Goal: Task Accomplishment & Management: Manage account settings

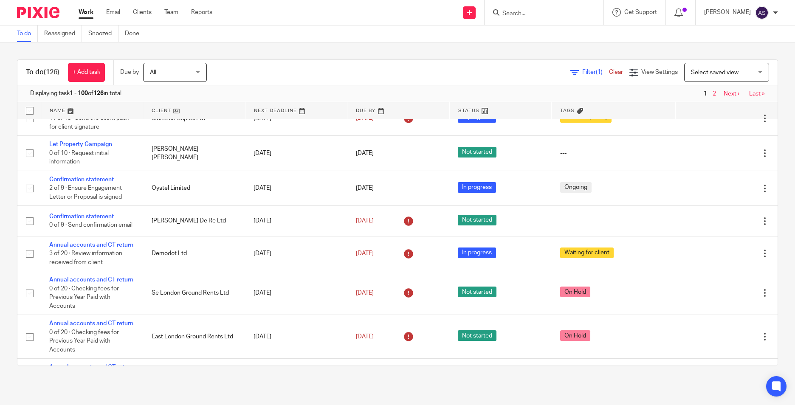
scroll to position [637, 0]
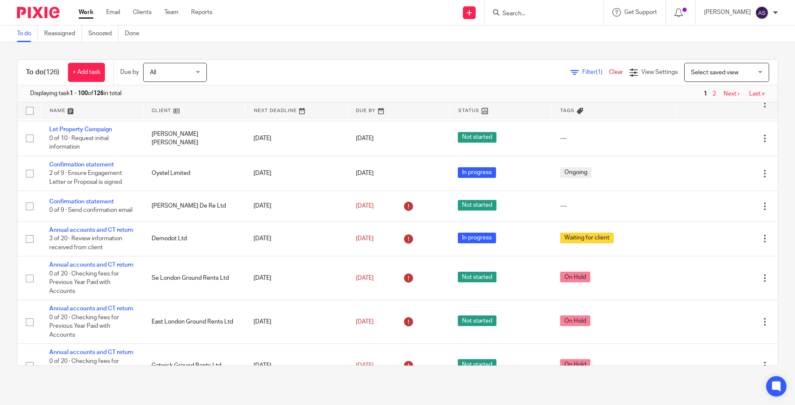
click at [519, 12] on input "Search" at bounding box center [540, 14] width 76 height 8
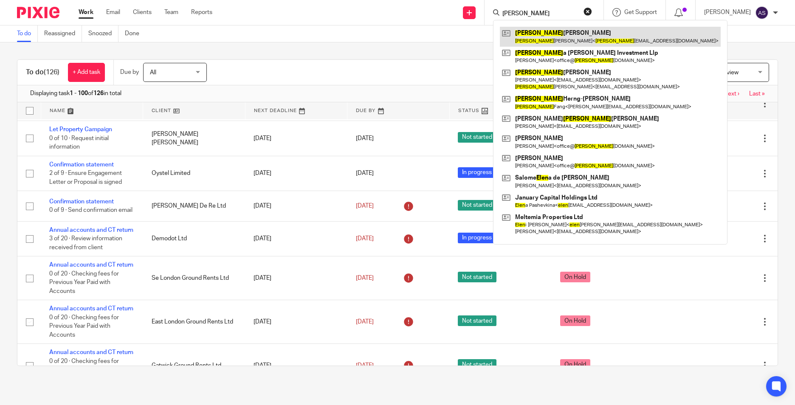
type input "helen"
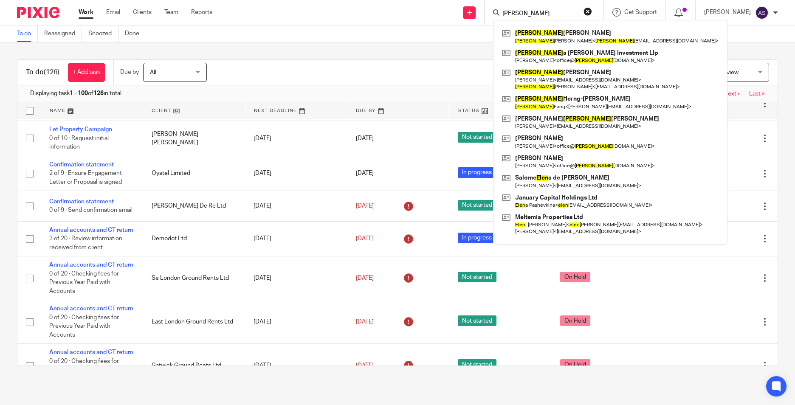
drag, startPoint x: 443, startPoint y: 42, endPoint x: 372, endPoint y: 132, distance: 114.9
click at [443, 42] on div "To do Reassigned Snoozed Done" at bounding box center [397, 33] width 795 height 17
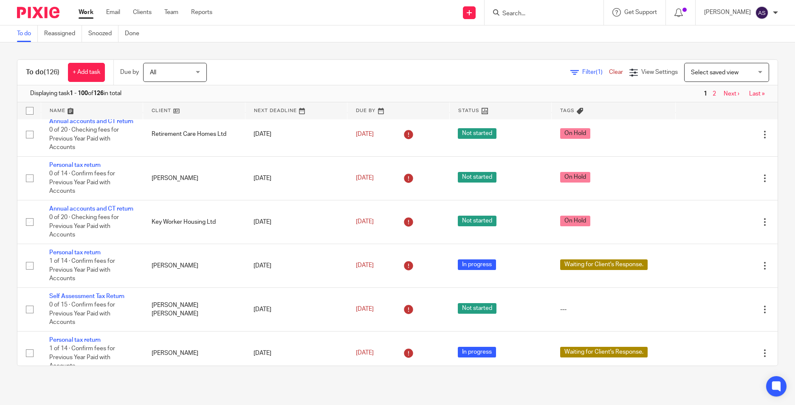
scroll to position [1699, 0]
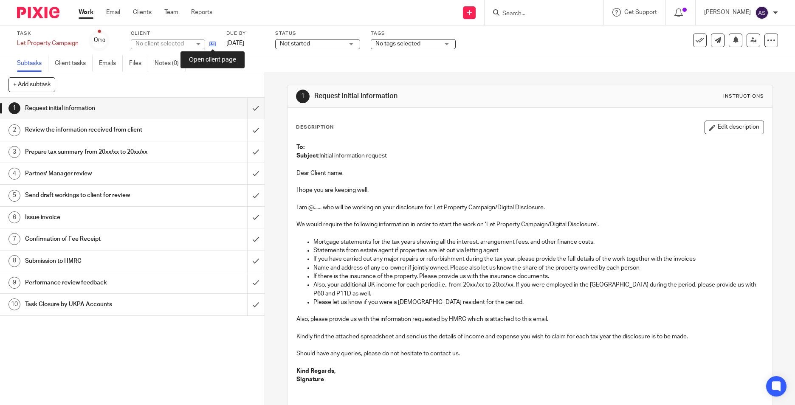
click at [216, 42] on icon at bounding box center [212, 44] width 6 height 6
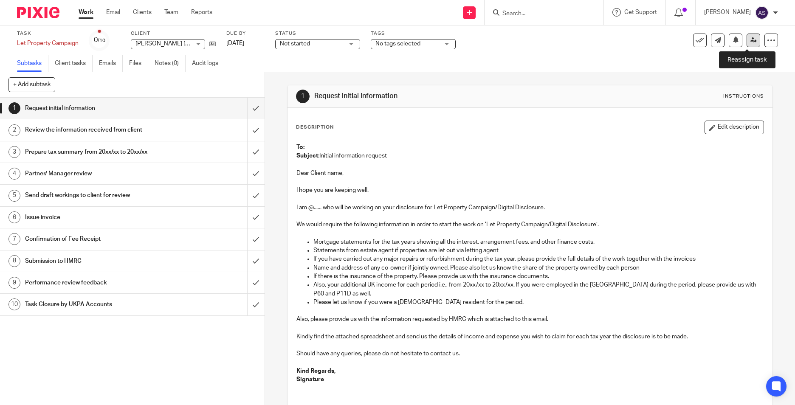
click at [750, 41] on icon at bounding box center [753, 40] width 6 height 6
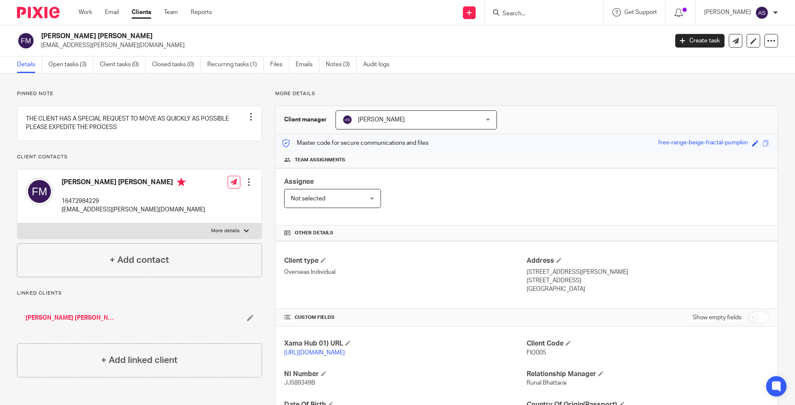
drag, startPoint x: 34, startPoint y: 11, endPoint x: 65, endPoint y: 17, distance: 31.6
click at [34, 11] on img at bounding box center [38, 12] width 42 height 11
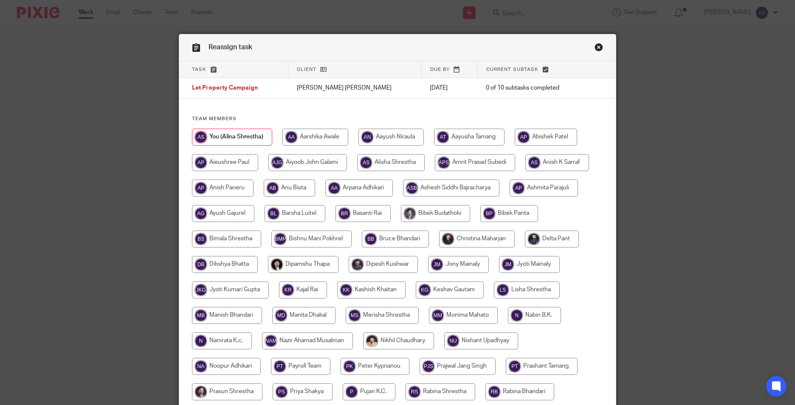
click at [552, 166] on input "radio" at bounding box center [557, 162] width 64 height 17
radio input "true"
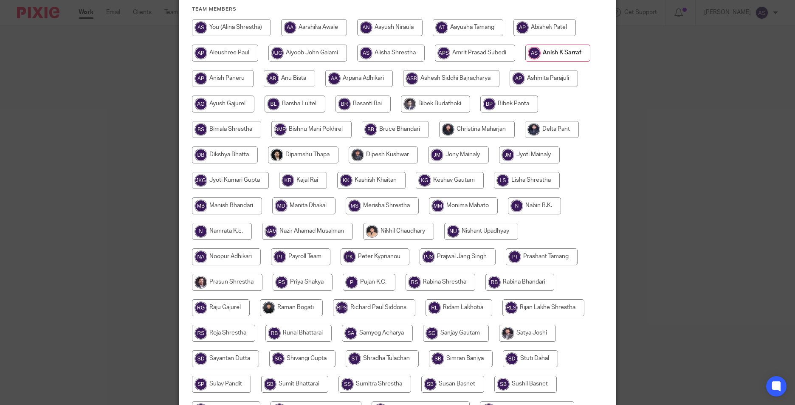
scroll to position [227, 0]
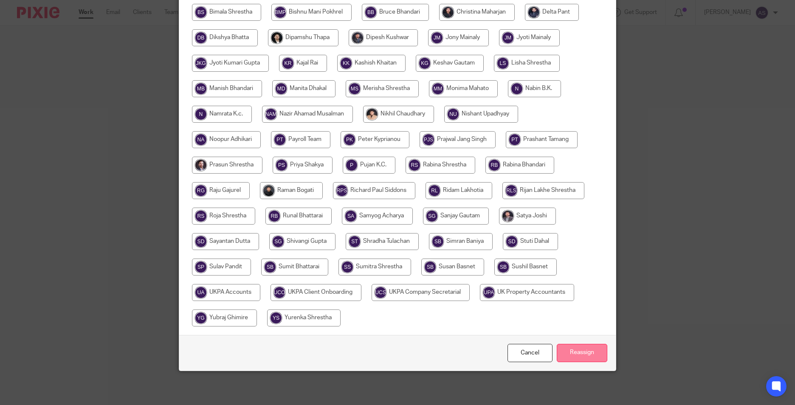
click at [577, 348] on input "Reassign" at bounding box center [582, 353] width 51 height 18
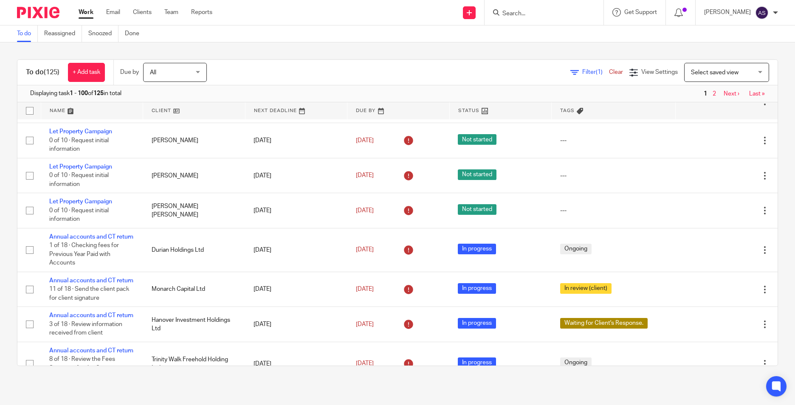
scroll to position [340, 0]
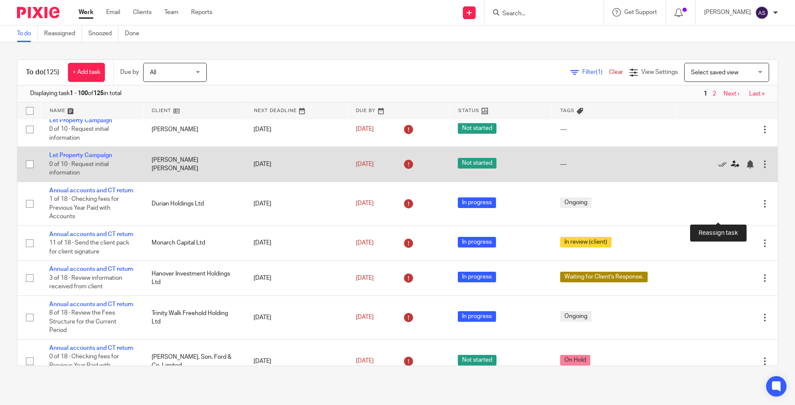
click at [731, 169] on icon at bounding box center [735, 164] width 8 height 8
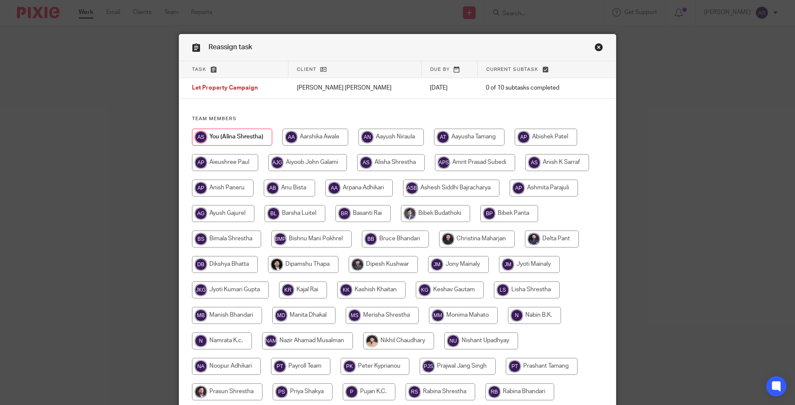
click at [566, 162] on input "radio" at bounding box center [557, 162] width 64 height 17
radio input "true"
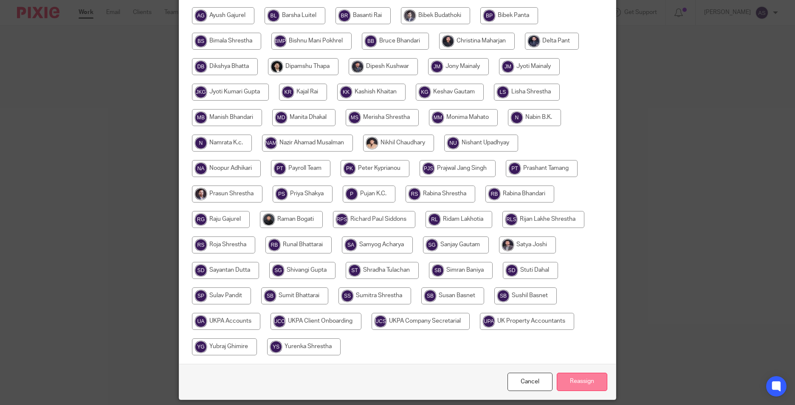
scroll to position [227, 0]
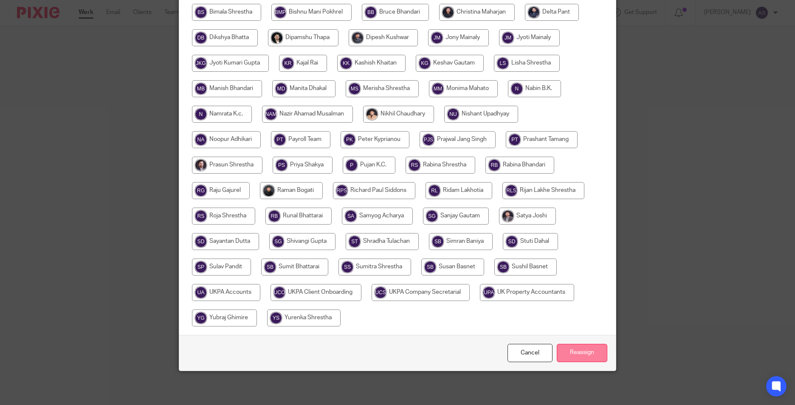
click at [579, 360] on input "Reassign" at bounding box center [582, 353] width 51 height 18
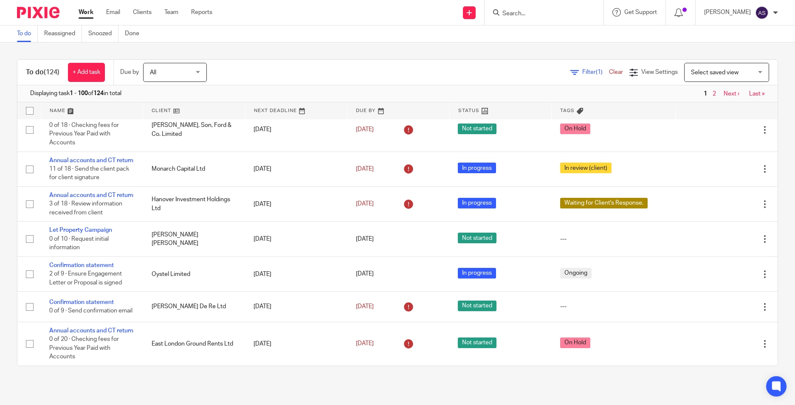
scroll to position [467, 0]
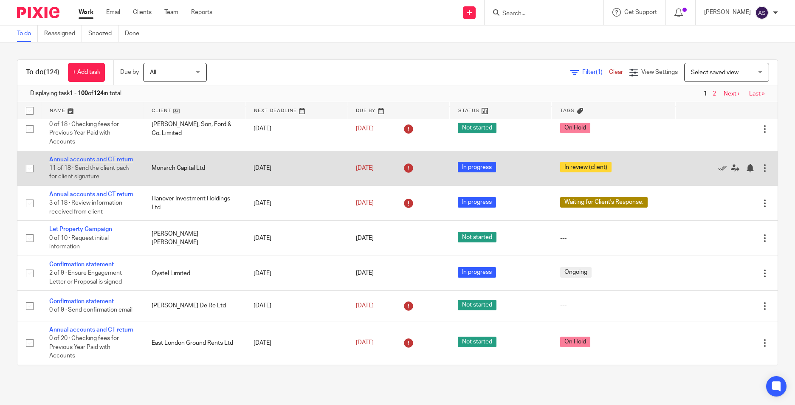
drag, startPoint x: 76, startPoint y: 237, endPoint x: 81, endPoint y: 237, distance: 4.7
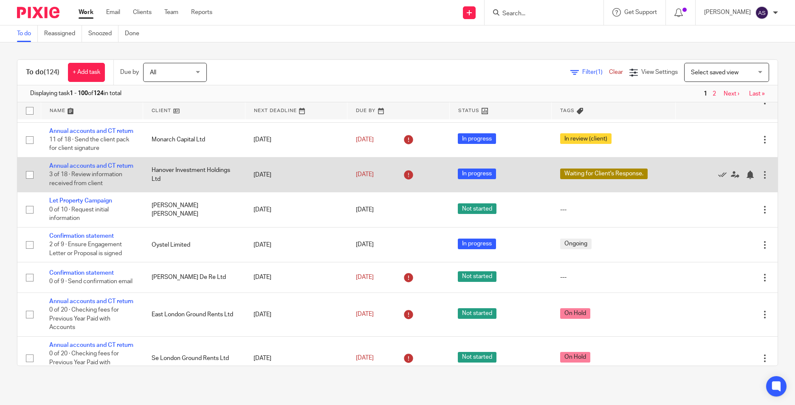
scroll to position [510, 0]
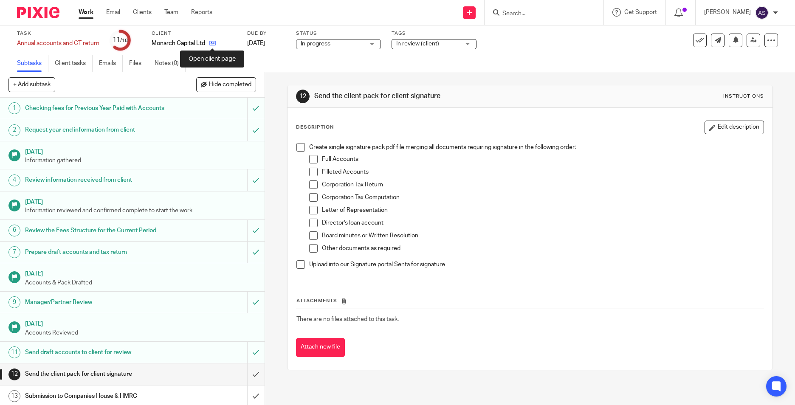
click at [215, 44] on icon at bounding box center [212, 43] width 6 height 6
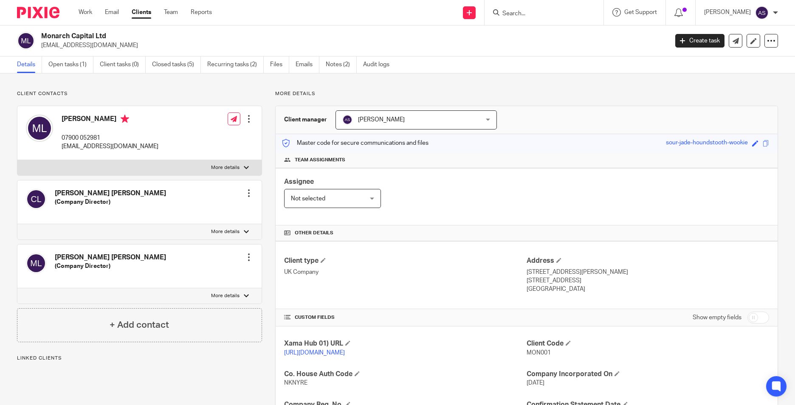
scroll to position [127, 0]
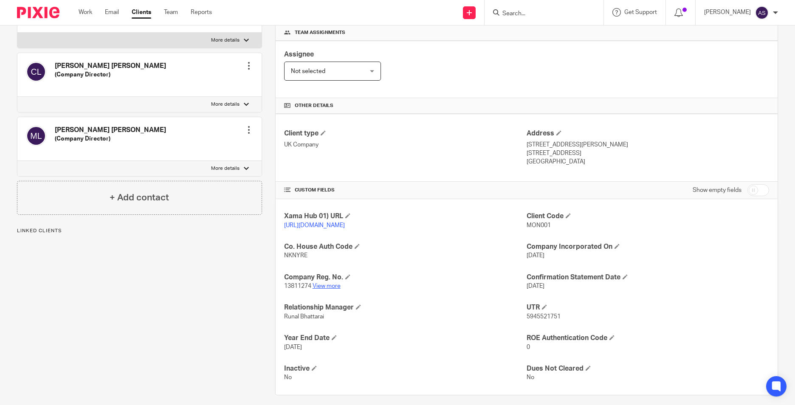
click at [328, 289] on link "View more" at bounding box center [327, 286] width 28 height 6
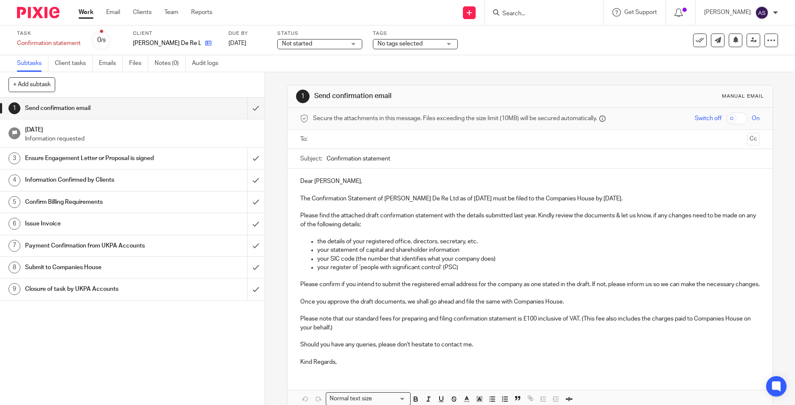
click at [201, 41] on link at bounding box center [206, 43] width 11 height 8
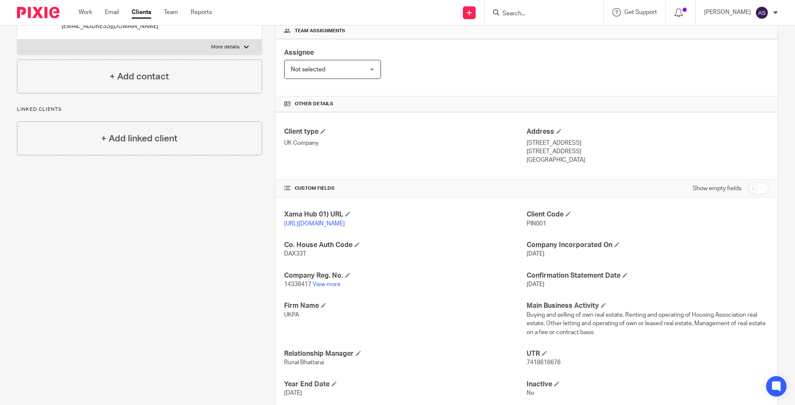
scroll to position [170, 0]
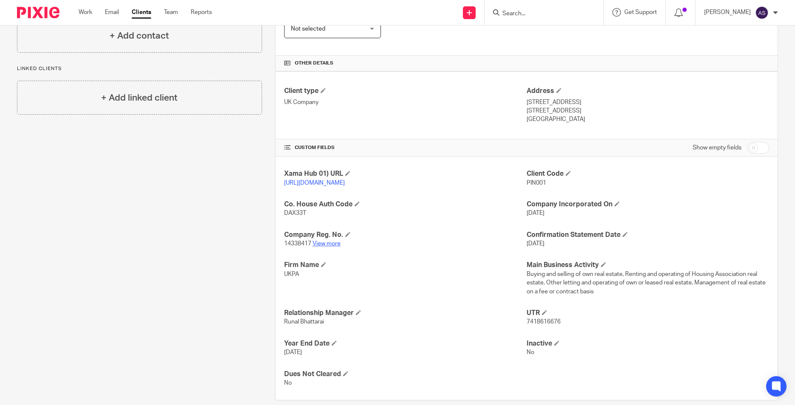
click at [330, 247] on link "View more" at bounding box center [327, 244] width 28 height 6
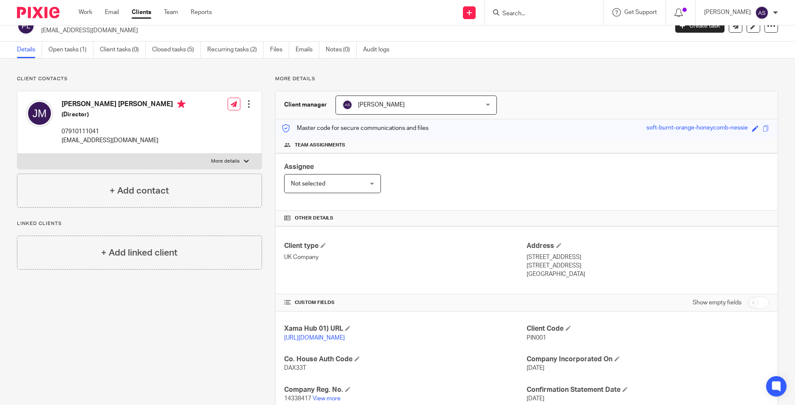
scroll to position [0, 0]
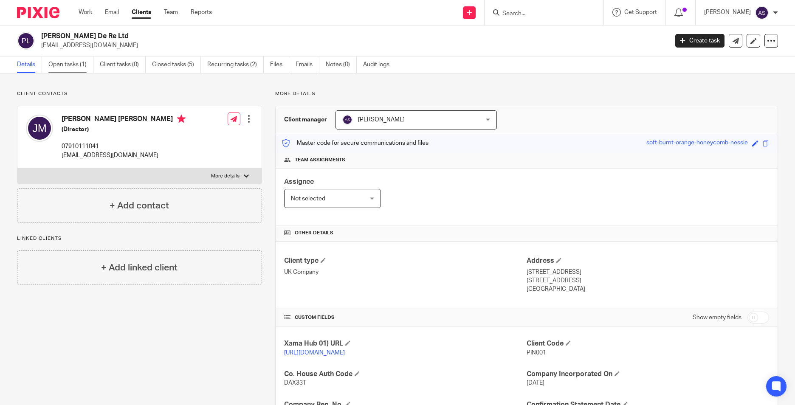
click at [78, 65] on link "Open tasks (1)" at bounding box center [70, 64] width 45 height 17
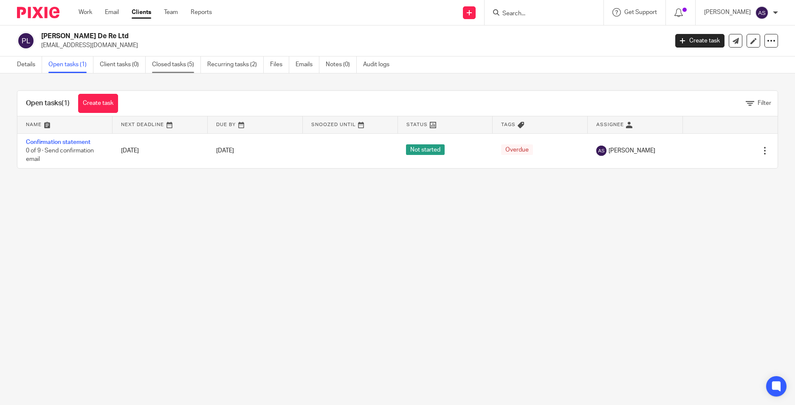
click at [182, 61] on link "Closed tasks (5)" at bounding box center [176, 64] width 49 height 17
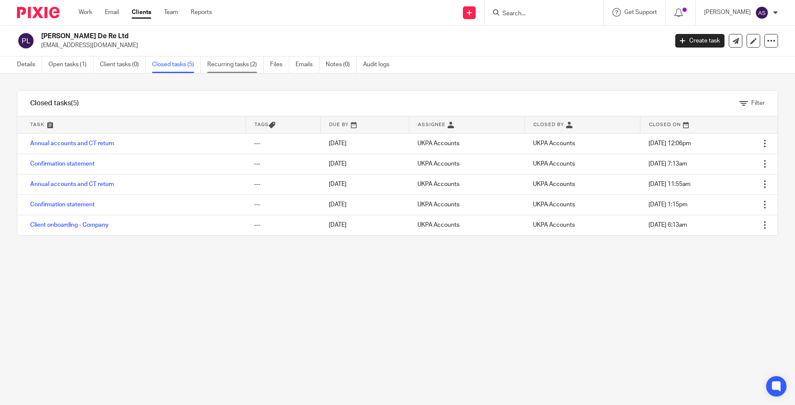
click at [244, 66] on link "Recurring tasks (2)" at bounding box center [235, 64] width 56 height 17
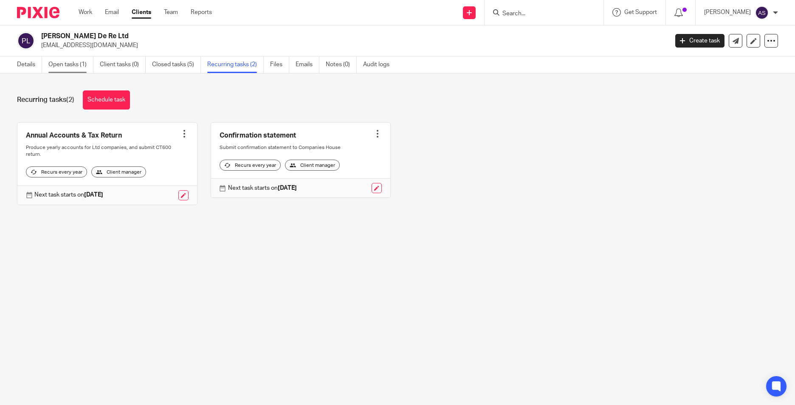
click at [58, 69] on link "Open tasks (1)" at bounding box center [70, 64] width 45 height 17
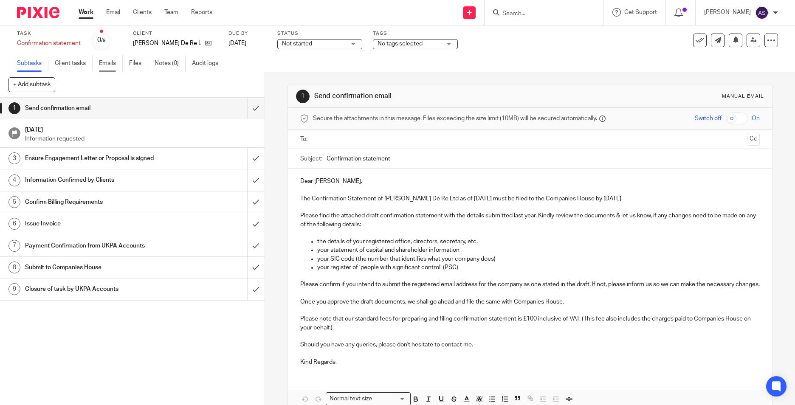
click at [104, 63] on link "Emails" at bounding box center [111, 63] width 24 height 17
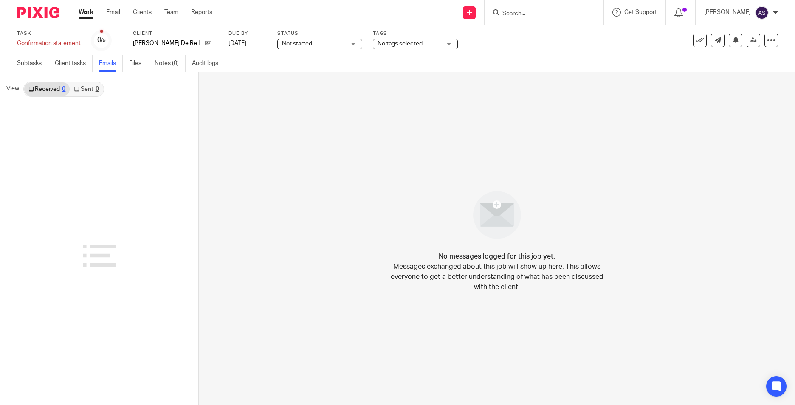
click at [78, 84] on link "Sent 0" at bounding box center [86, 89] width 33 height 14
click at [37, 87] on link "Received 0" at bounding box center [46, 89] width 45 height 14
click at [81, 87] on link "Sent 0" at bounding box center [86, 89] width 33 height 14
click at [205, 43] on icon at bounding box center [208, 43] width 6 height 6
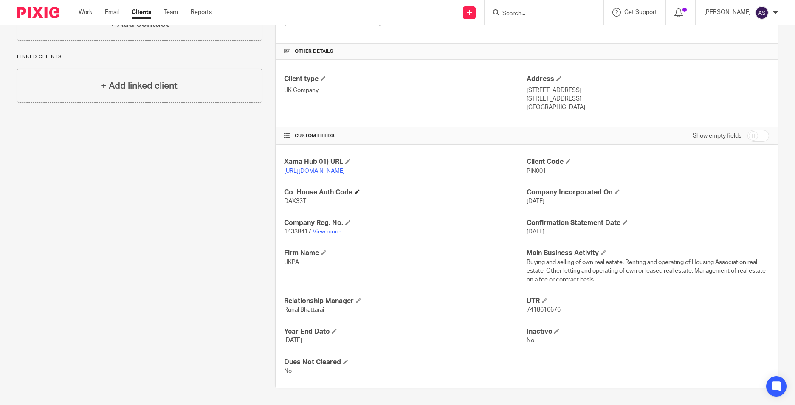
scroll to position [191, 0]
click at [542, 18] on div at bounding box center [544, 12] width 119 height 25
click at [536, 17] on input "Search" at bounding box center [540, 14] width 76 height 8
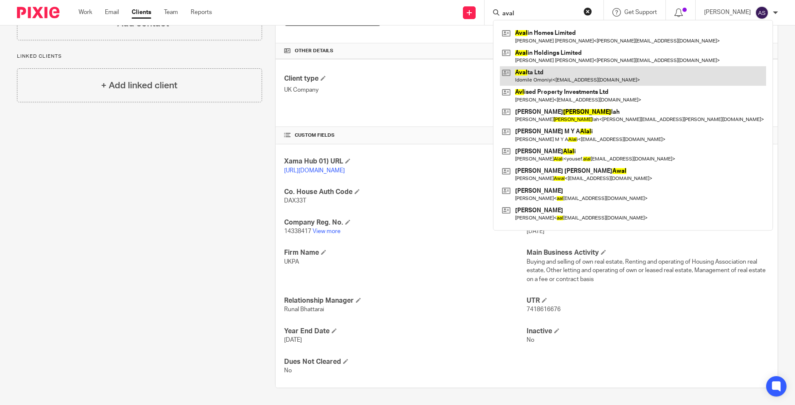
type input "aval"
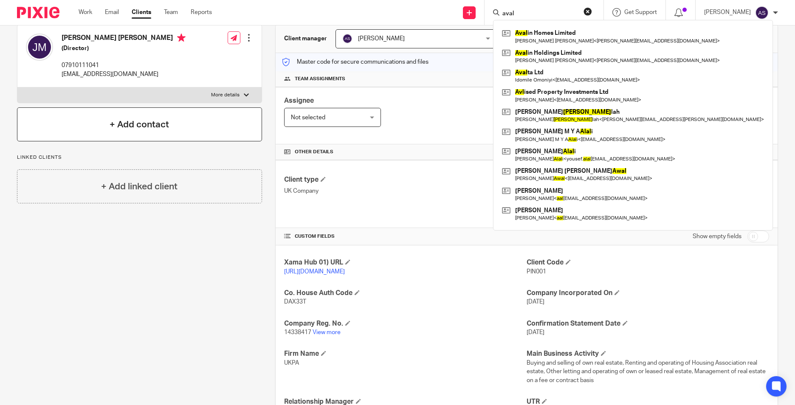
scroll to position [0, 0]
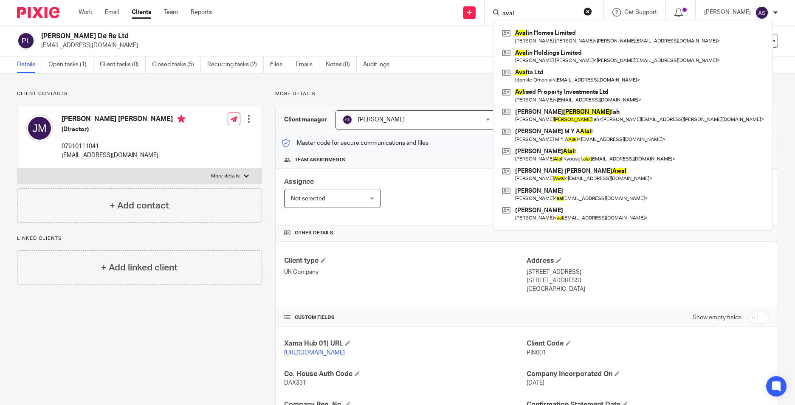
click at [35, 6] on div at bounding box center [35, 12] width 70 height 25
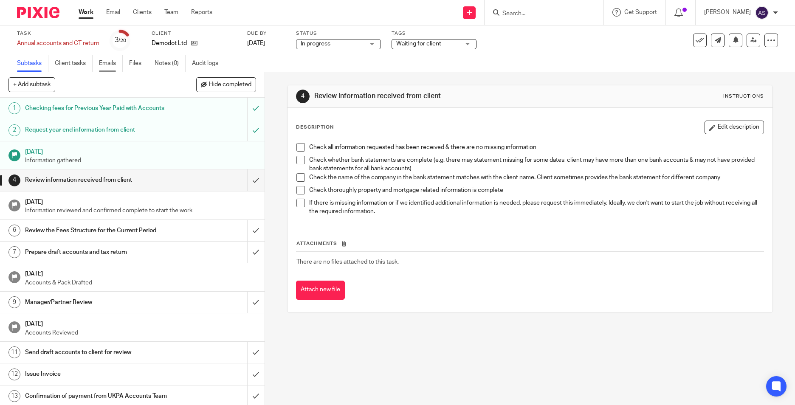
click at [112, 60] on link "Emails" at bounding box center [111, 63] width 24 height 17
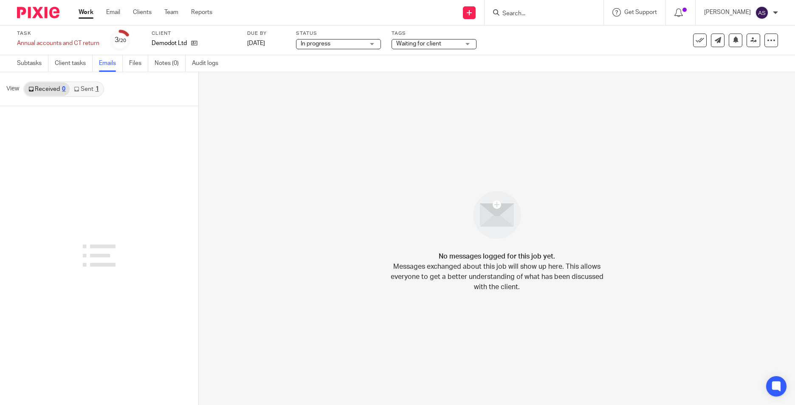
click at [86, 92] on link "Sent 1" at bounding box center [86, 89] width 33 height 14
